Goal: Task Accomplishment & Management: Use online tool/utility

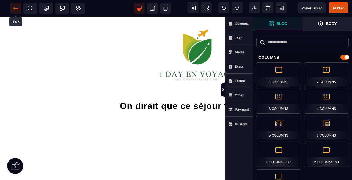
click at [12, 9] on span at bounding box center [15, 8] width 11 height 11
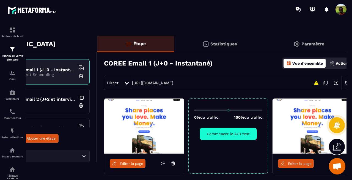
scroll to position [0, 44]
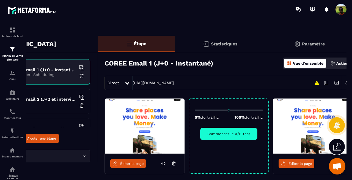
click at [163, 163] on icon at bounding box center [163, 163] width 5 height 5
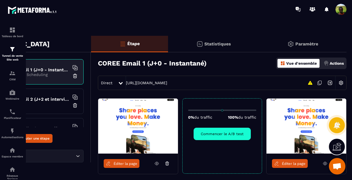
click at [322, 164] on icon at bounding box center [324, 163] width 5 height 5
click at [167, 165] on icon at bounding box center [166, 163] width 5 height 5
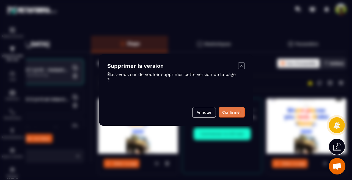
click at [232, 114] on button "Confirmer" at bounding box center [231, 112] width 26 height 10
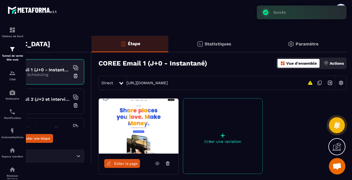
scroll to position [0, 0]
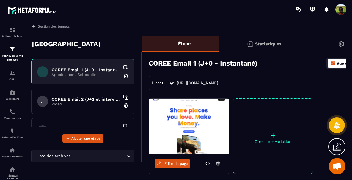
click at [79, 157] on input "Search for option" at bounding box center [98, 156] width 54 height 6
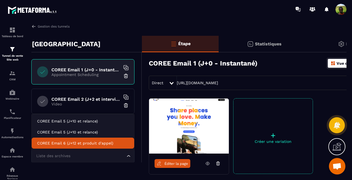
click at [76, 169] on div "Corée du Sud COREE Email 1 (J+0 - Instantané) Appointment Scheduling COREE Emai…" at bounding box center [86, 124] width 110 height 176
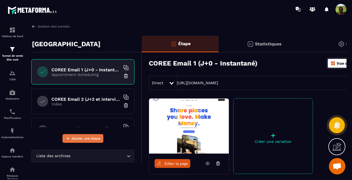
click at [83, 139] on span "Ajouter une étape" at bounding box center [85, 137] width 29 height 5
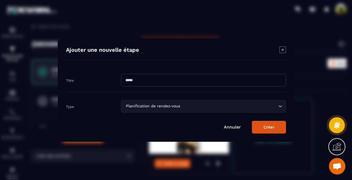
click at [138, 79] on input "Modal window" at bounding box center [203, 80] width 165 height 13
paste input "**********"
type input "**********"
click at [267, 127] on button "Créer" at bounding box center [269, 127] width 34 height 13
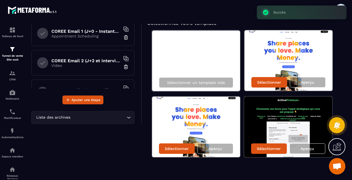
scroll to position [40, 0]
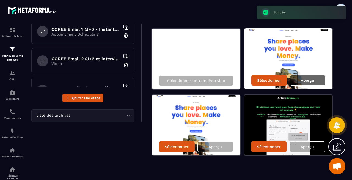
click at [306, 80] on p "Aperçu" at bounding box center [306, 80] width 13 height 4
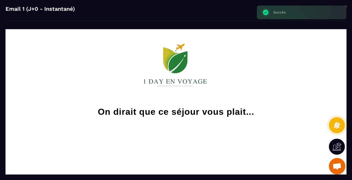
scroll to position [0, 0]
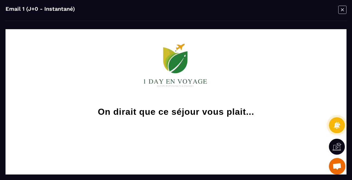
click at [342, 9] on icon "Modal window" at bounding box center [342, 9] width 3 height 3
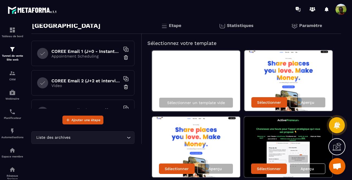
scroll to position [40, 0]
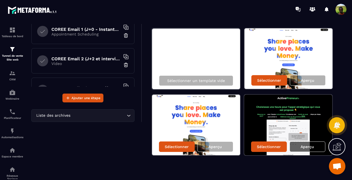
click at [299, 146] on div "Aperçu" at bounding box center [307, 146] width 36 height 10
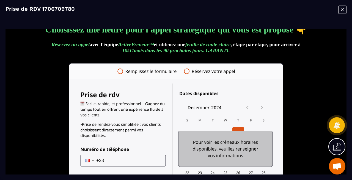
scroll to position [0, 0]
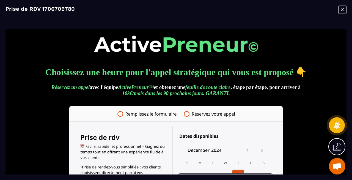
click at [342, 13] on icon "Modal window" at bounding box center [342, 9] width 8 height 9
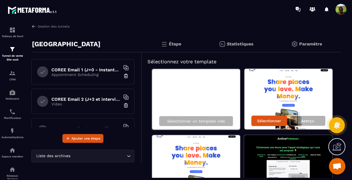
click at [88, 75] on p "Appointment Scheduling" at bounding box center [85, 74] width 69 height 4
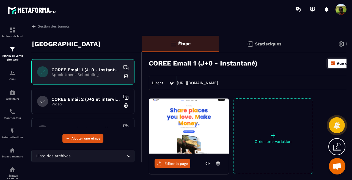
click at [177, 161] on span "Éditer la page" at bounding box center [176, 163] width 24 height 4
